Goal: Information Seeking & Learning: Understand process/instructions

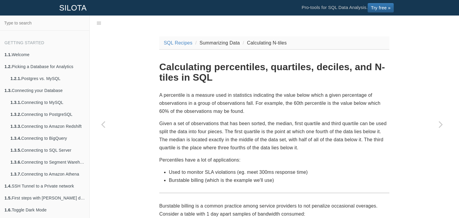
scroll to position [359, 0]
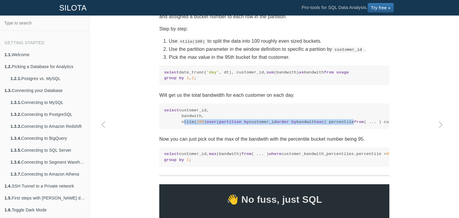
drag, startPoint x: 177, startPoint y: 128, endPoint x: 357, endPoint y: 128, distance: 179.9
click at [357, 125] on code "select customer_id, bandwith, ntile( 100 ) over ( partition by customer_id orde…" at bounding box center [274, 116] width 221 height 17
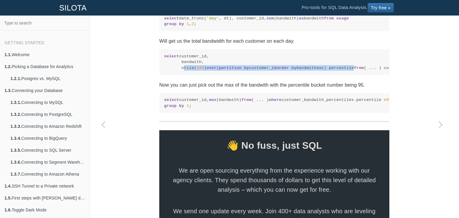
scroll to position [328, 0]
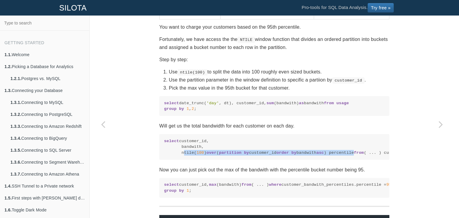
drag, startPoint x: 167, startPoint y: 70, endPoint x: 334, endPoint y: 69, distance: 166.8
click at [334, 69] on li "Use ntile(100) to split the data into 100 roughly even sized buckets." at bounding box center [279, 72] width 221 height 8
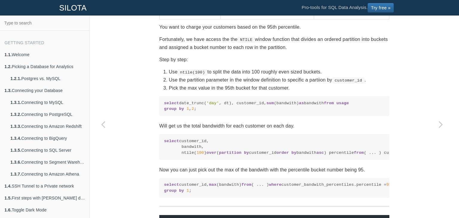
click at [285, 81] on li "Use the partition parameter in the window definition to specific a partiion by …" at bounding box center [279, 80] width 221 height 8
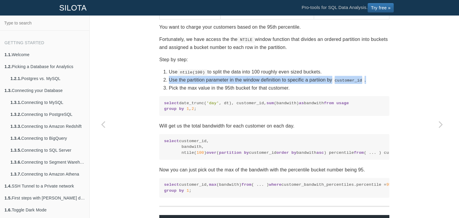
drag, startPoint x: 165, startPoint y: 82, endPoint x: 387, endPoint y: 81, distance: 222.3
click at [387, 81] on div "SQL Recipes Summarizing Data Calculating N-tiles Calculating percentiles, quart…" at bounding box center [274, 36] width 239 height 667
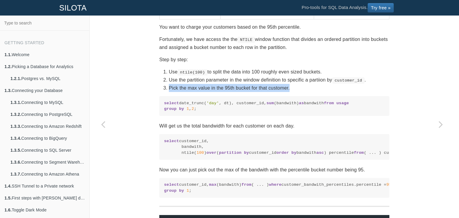
drag, startPoint x: 190, startPoint y: 88, endPoint x: 298, endPoint y: 88, distance: 108.2
click at [298, 88] on ol "Use ntile(100) to split the data into 100 roughly even sized buckets. Use the p…" at bounding box center [274, 80] width 230 height 25
click at [298, 88] on li "Pick the max value in the 95th bucket for that customer." at bounding box center [279, 88] width 221 height 8
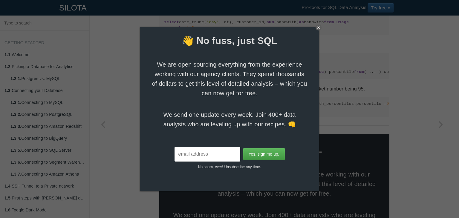
scroll to position [417, 0]
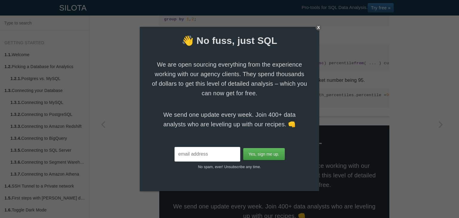
click at [318, 28] on div "X" at bounding box center [319, 28] width 6 height 6
